Goal: Communication & Community: Share content

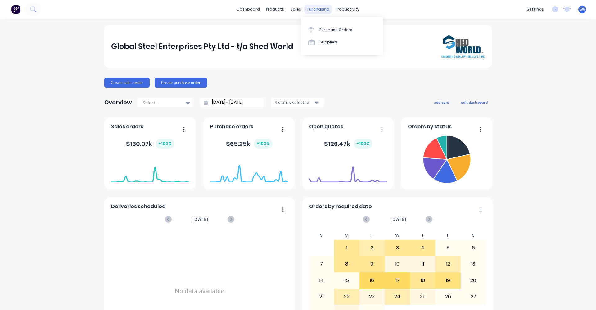
click at [319, 8] on div "purchasing" at bounding box center [318, 9] width 28 height 9
click at [316, 8] on div "purchasing" at bounding box center [318, 9] width 28 height 9
click at [328, 28] on div "Purchase Orders" at bounding box center [336, 30] width 33 height 6
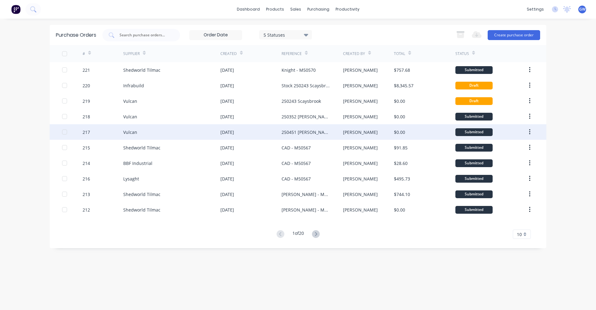
click at [227, 131] on div "[DATE]" at bounding box center [227, 132] width 14 height 7
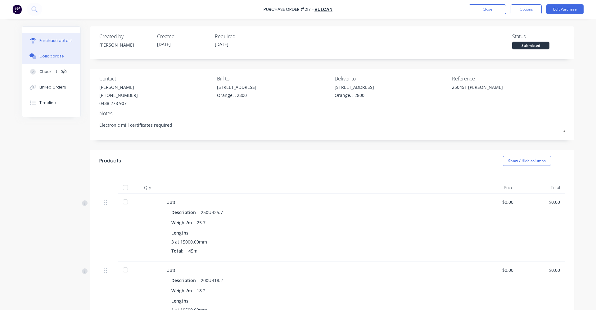
click at [45, 55] on div "Collaborate" at bounding box center [51, 56] width 25 height 6
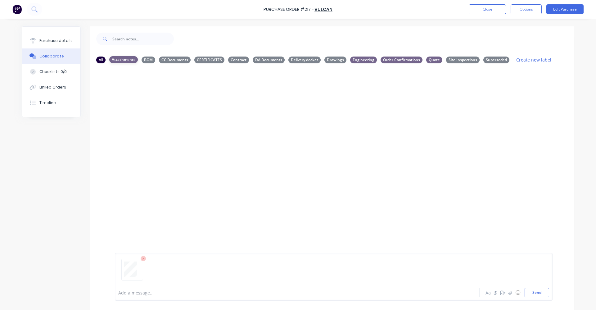
click at [117, 59] on div "Attachments" at bounding box center [123, 59] width 29 height 7
click at [96, 60] on div "All" at bounding box center [100, 59] width 9 height 7
click at [301, 60] on div "All Attachments BOM CC Documents CERTIFICATES Contract DA Documents Delivery do…" at bounding box center [332, 201] width 484 height 300
click at [301, 60] on div "Delivery docket" at bounding box center [305, 59] width 32 height 7
click at [260, 59] on div "DA Documents" at bounding box center [269, 59] width 32 height 7
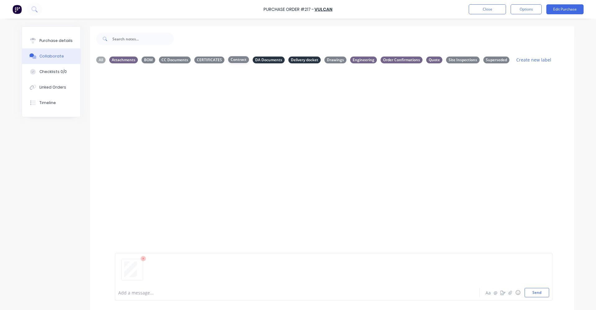
click at [241, 59] on div "Contract" at bounding box center [238, 59] width 21 height 7
click at [213, 58] on div "CERTIFICATES" at bounding box center [209, 59] width 30 height 7
click at [168, 59] on div "CC Documents" at bounding box center [175, 59] width 32 height 7
click at [143, 60] on div "BOM" at bounding box center [149, 59] width 14 height 7
click at [120, 59] on div "Attachments" at bounding box center [123, 59] width 29 height 7
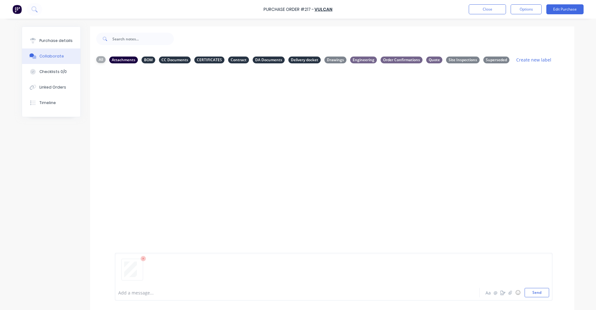
click at [97, 59] on div "All" at bounding box center [100, 59] width 9 height 7
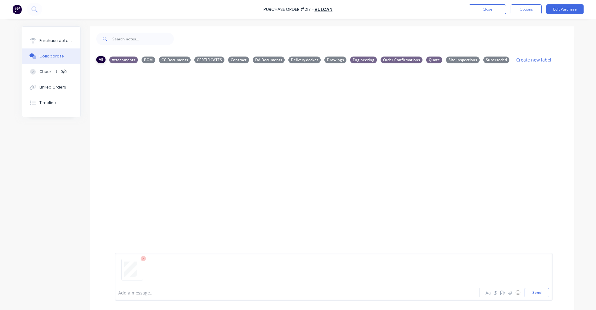
click at [99, 61] on div "All" at bounding box center [100, 59] width 9 height 7
click at [160, 254] on div "Add a message... Aa @ ☺ Send" at bounding box center [334, 277] width 438 height 48
click at [330, 59] on div "Drawings" at bounding box center [336, 59] width 22 height 7
drag, startPoint x: 135, startPoint y: 262, endPoint x: 283, endPoint y: 156, distance: 181.8
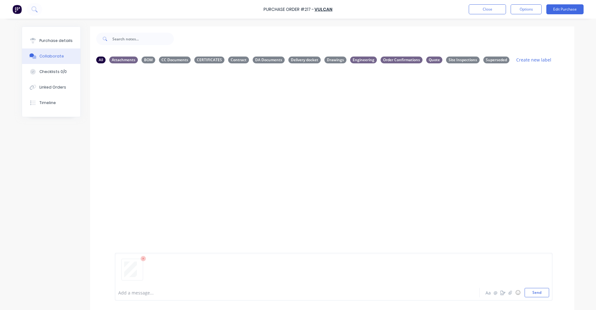
click at [283, 156] on div at bounding box center [332, 176] width 484 height 216
click at [98, 60] on div "All" at bounding box center [100, 59] width 9 height 7
click at [141, 258] on icon at bounding box center [144, 259] width 6 height 6
click at [202, 226] on div "All Attachments BOM CC Documents CERTIFICATES Contract DA Documents Delivery do…" at bounding box center [332, 201] width 484 height 300
click at [301, 59] on div "Delivery docket" at bounding box center [305, 59] width 32 height 7
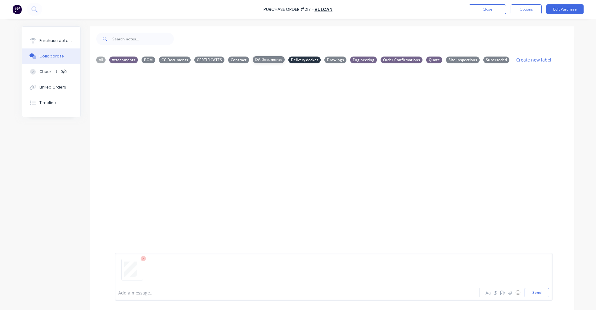
click at [268, 60] on div "DA Documents" at bounding box center [269, 59] width 32 height 7
click at [239, 60] on div "Contract" at bounding box center [238, 59] width 21 height 7
click at [204, 60] on div "CERTIFICATES" at bounding box center [209, 59] width 30 height 7
click at [180, 58] on div "CC Documents" at bounding box center [175, 59] width 32 height 7
click at [202, 59] on div "CERTIFICATES" at bounding box center [209, 59] width 30 height 7
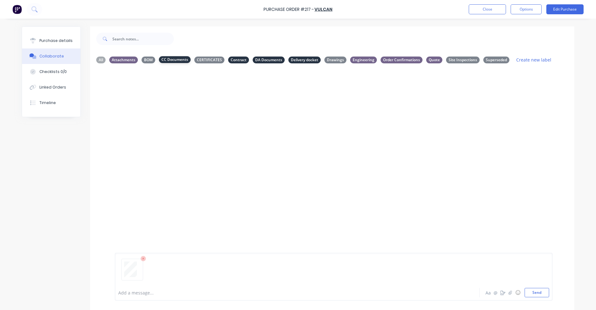
click at [174, 58] on div "CC Documents" at bounding box center [175, 59] width 32 height 7
click at [230, 57] on div "Contract" at bounding box center [238, 59] width 21 height 7
click at [266, 58] on div "DA Documents" at bounding box center [269, 59] width 32 height 7
click at [296, 139] on div at bounding box center [332, 176] width 484 height 216
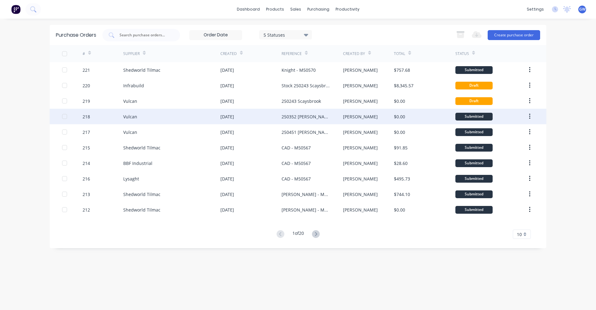
click at [84, 116] on div "218" at bounding box center [86, 116] width 7 height 7
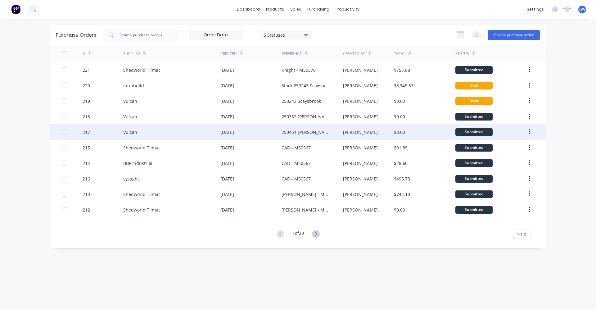
click at [87, 131] on div "217" at bounding box center [86, 132] width 7 height 7
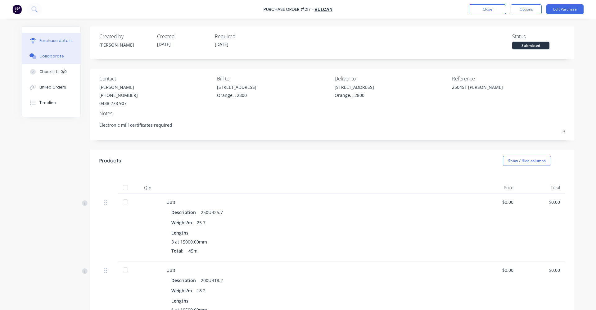
click at [47, 56] on div "Collaborate" at bounding box center [51, 56] width 25 height 6
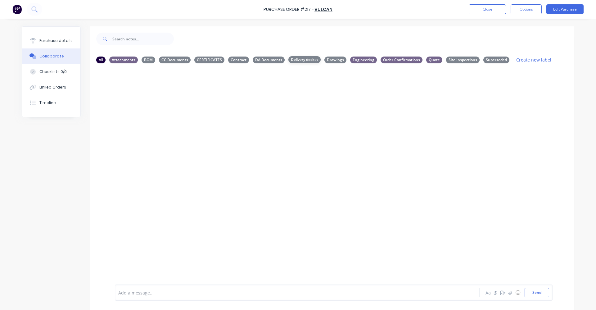
click at [293, 58] on div "Delivery docket" at bounding box center [305, 59] width 32 height 7
click at [294, 59] on div "Delivery docket" at bounding box center [305, 59] width 32 height 7
drag, startPoint x: 259, startPoint y: 132, endPoint x: 208, endPoint y: 146, distance: 52.9
click at [208, 146] on div at bounding box center [332, 176] width 484 height 216
drag, startPoint x: 234, startPoint y: 120, endPoint x: 203, endPoint y: 148, distance: 42.4
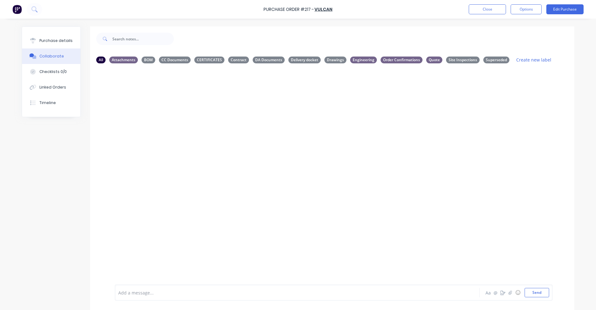
click at [203, 148] on div at bounding box center [332, 176] width 484 height 216
click at [122, 58] on div "Attachments" at bounding box center [123, 59] width 29 height 7
click at [99, 59] on div "All" at bounding box center [100, 59] width 9 height 7
click at [300, 60] on div "Delivery docket" at bounding box center [305, 59] width 32 height 7
click at [98, 60] on div "All" at bounding box center [100, 59] width 9 height 7
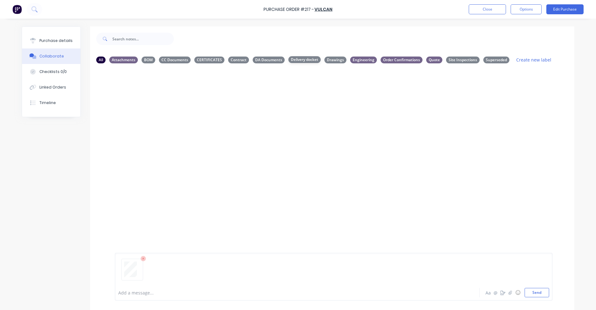
click at [299, 60] on div "Delivery docket" at bounding box center [305, 59] width 32 height 7
click at [535, 291] on button "Send" at bounding box center [537, 292] width 25 height 9
click at [268, 60] on div "DA Documents" at bounding box center [269, 59] width 32 height 7
click at [236, 59] on div "Contract" at bounding box center [238, 59] width 21 height 7
click at [305, 60] on div "Delivery docket" at bounding box center [305, 59] width 32 height 7
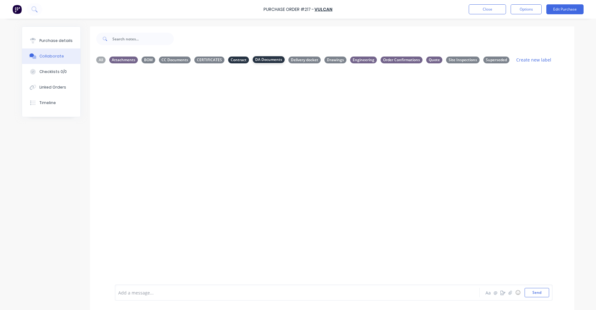
click at [266, 59] on div "DA Documents" at bounding box center [269, 59] width 32 height 7
click at [237, 60] on div "Contract" at bounding box center [238, 59] width 21 height 7
click at [298, 59] on div "Delivery docket" at bounding box center [305, 59] width 32 height 7
click at [234, 58] on div "Contract" at bounding box center [238, 59] width 21 height 7
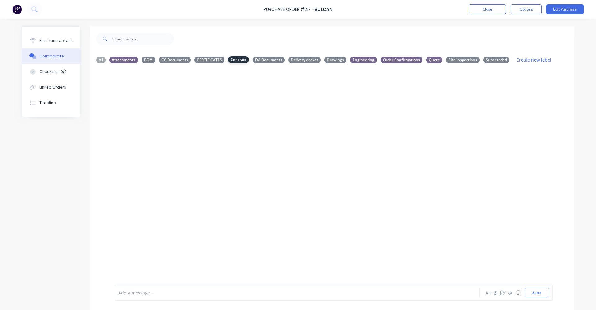
click at [234, 58] on div "Contract" at bounding box center [238, 59] width 21 height 7
click at [304, 60] on div "Delivery docket" at bounding box center [305, 59] width 32 height 7
click at [303, 57] on div "Delivery docket" at bounding box center [305, 59] width 32 height 7
click at [99, 60] on div "All" at bounding box center [100, 59] width 9 height 7
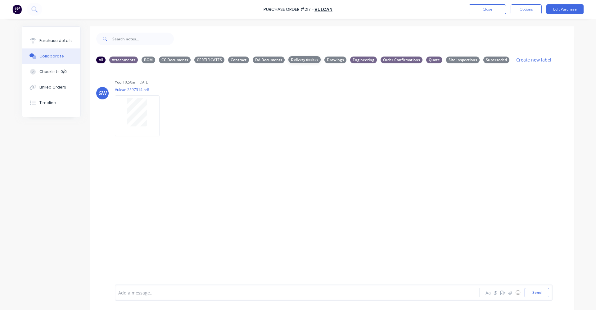
click at [304, 60] on div "All Attachments BOM CC Documents CERTIFICATES Contract DA Documents Delivery do…" at bounding box center [332, 185] width 484 height 268
click at [164, 116] on button "button" at bounding box center [165, 115] width 2 height 9
click at [305, 179] on div "GW You 10:50am [DATE] Vulcan 2597314.pdf Labels Download Delete" at bounding box center [332, 176] width 484 height 216
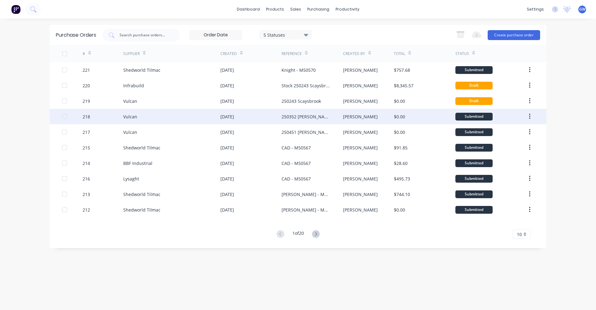
click at [84, 117] on div "218" at bounding box center [86, 116] width 7 height 7
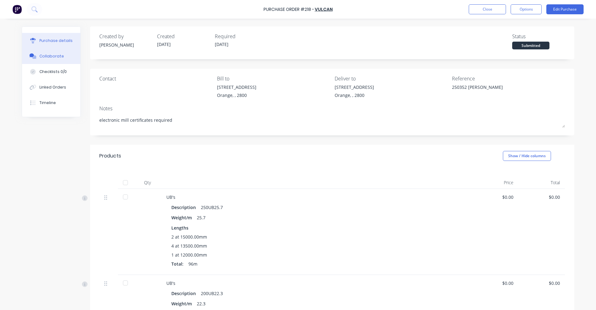
click at [50, 56] on div "Collaborate" at bounding box center [51, 56] width 25 height 6
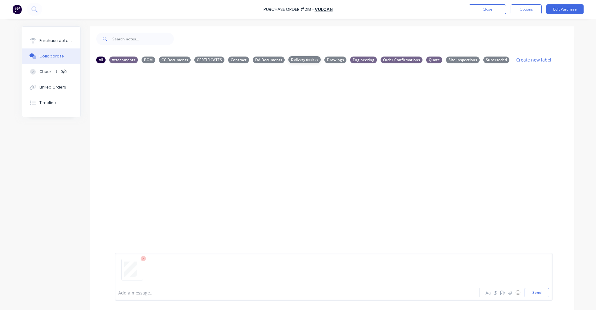
click at [294, 58] on div "Delivery docket" at bounding box center [305, 59] width 32 height 7
click at [531, 292] on button "Send" at bounding box center [537, 292] width 25 height 9
click at [258, 59] on div "DA Documents" at bounding box center [269, 59] width 32 height 7
drag, startPoint x: 258, startPoint y: 59, endPoint x: 300, endPoint y: 59, distance: 41.3
click at [300, 59] on div "Delivery docket" at bounding box center [305, 59] width 32 height 7
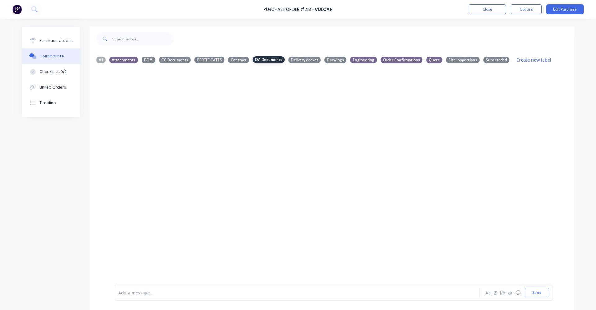
click at [261, 59] on div "DA Documents" at bounding box center [269, 59] width 32 height 7
click at [302, 59] on div "Delivery docket" at bounding box center [305, 59] width 32 height 7
click at [301, 60] on div "Delivery docket" at bounding box center [305, 59] width 32 height 7
click at [301, 58] on div "Delivery docket" at bounding box center [305, 59] width 32 height 7
click at [97, 59] on div "All" at bounding box center [100, 59] width 9 height 7
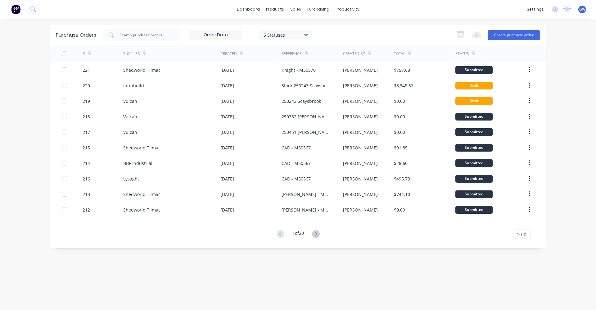
click at [368, 53] on icon at bounding box center [369, 53] width 3 height 5
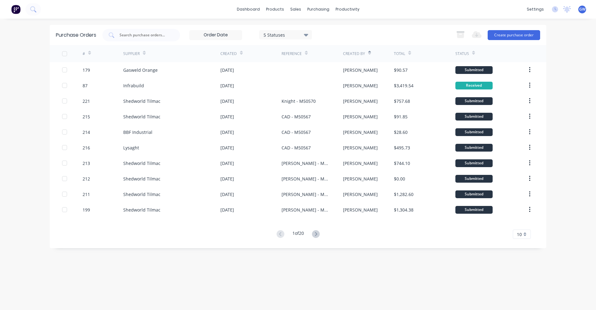
click at [369, 53] on icon at bounding box center [369, 54] width 3 height 2
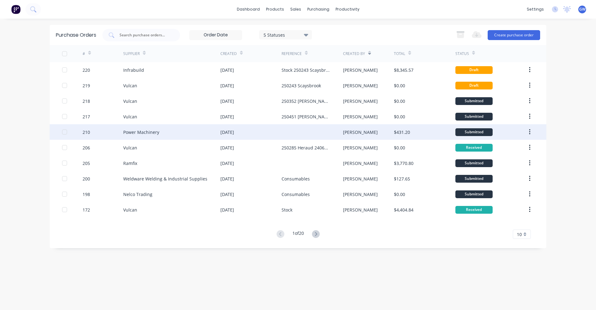
click at [137, 131] on div "Power Machinery" at bounding box center [141, 132] width 36 height 7
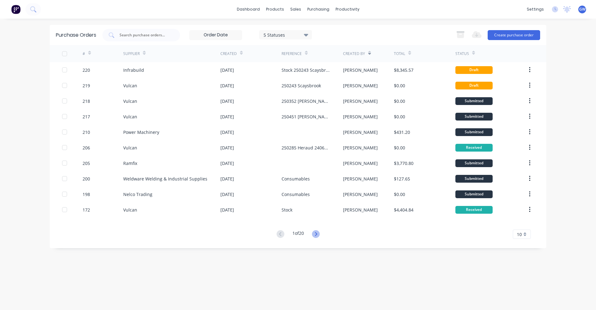
click at [317, 232] on icon at bounding box center [316, 234] width 8 height 8
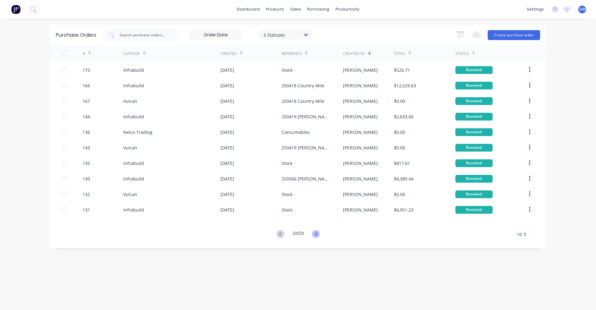
click at [317, 233] on icon at bounding box center [316, 234] width 8 height 8
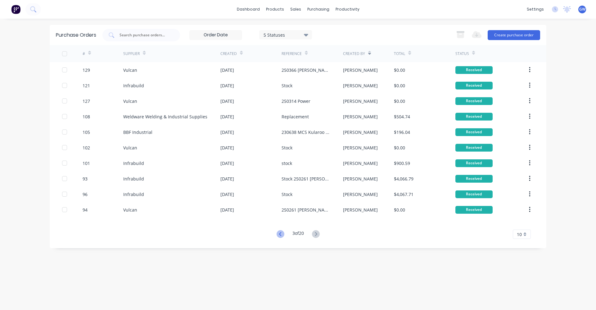
click at [280, 233] on icon at bounding box center [280, 234] width 2 height 4
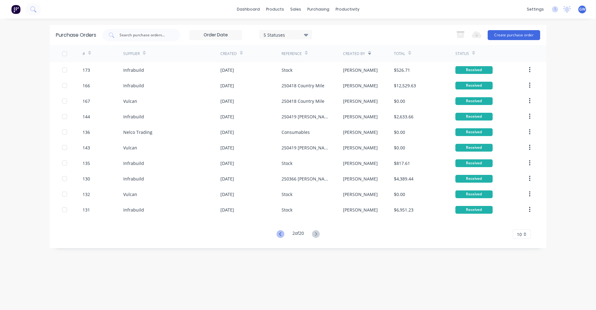
click at [280, 233] on icon at bounding box center [281, 234] width 8 height 8
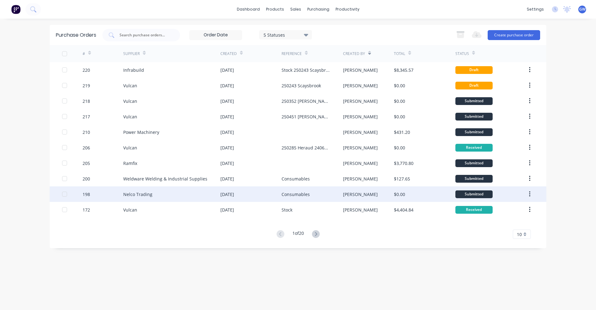
click at [143, 194] on div "Nelco Trading" at bounding box center [137, 194] width 29 height 7
type textarea "x"
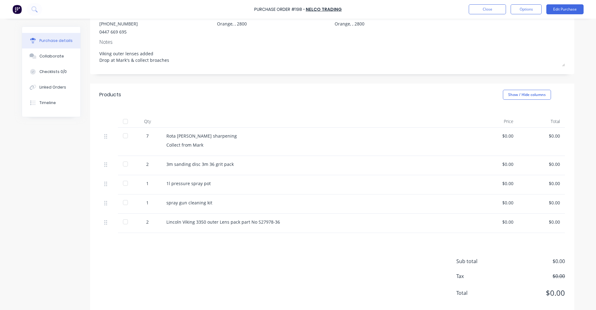
scroll to position [83, 0]
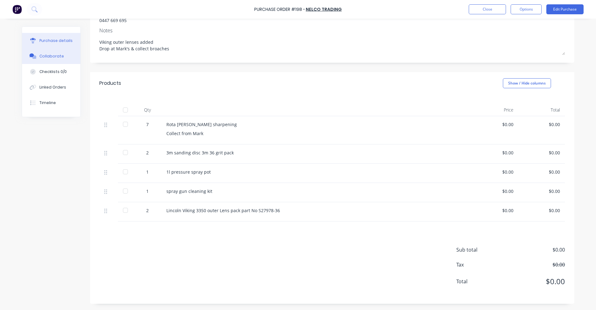
click at [44, 54] on div "Collaborate" at bounding box center [51, 56] width 25 height 6
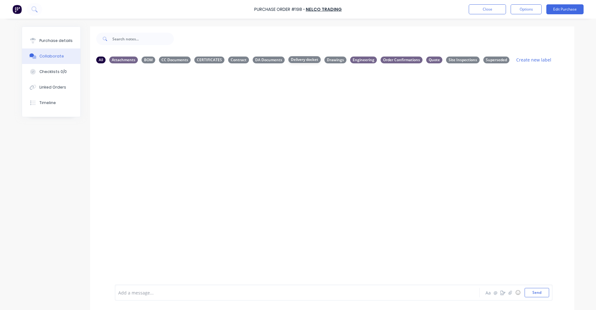
click at [301, 59] on div "Delivery docket" at bounding box center [305, 59] width 32 height 7
click at [536, 293] on button "Send" at bounding box center [537, 292] width 25 height 9
click at [293, 58] on div "Delivery docket" at bounding box center [305, 59] width 32 height 7
click at [357, 129] on div "GW You 10:54am [DATE] GNG 508989.pdf Labels Download Delete" at bounding box center [332, 106] width 484 height 56
click at [303, 57] on div "Delivery docket" at bounding box center [305, 59] width 32 height 7
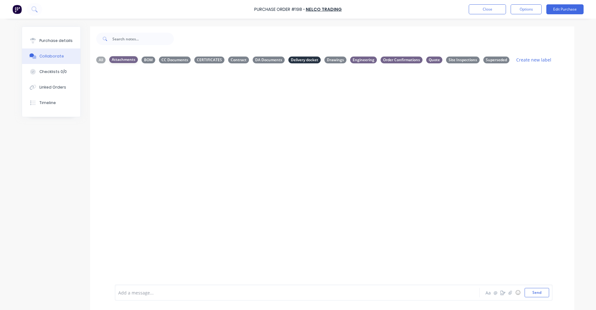
click at [114, 59] on div "Attachments" at bounding box center [123, 59] width 29 height 7
click at [129, 88] on p "GNG 508989.pdf" at bounding box center [172, 89] width 114 height 5
click at [129, 91] on p "GNG 508989.pdf" at bounding box center [172, 89] width 114 height 5
click at [148, 98] on div at bounding box center [137, 112] width 39 height 28
click at [99, 60] on div "All" at bounding box center [100, 59] width 9 height 7
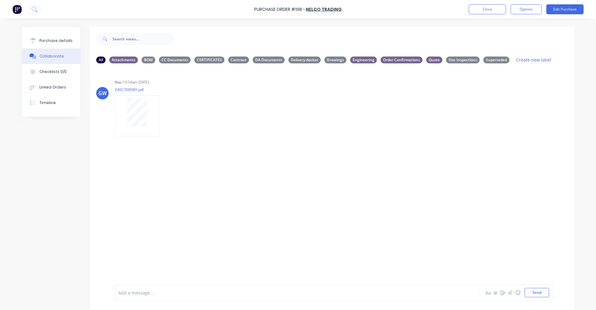
click at [238, 155] on div "GW You 10:54am [DATE] GNG 508989.pdf Labels Download Delete" at bounding box center [332, 176] width 484 height 216
